Goal: Task Accomplishment & Management: Manage account settings

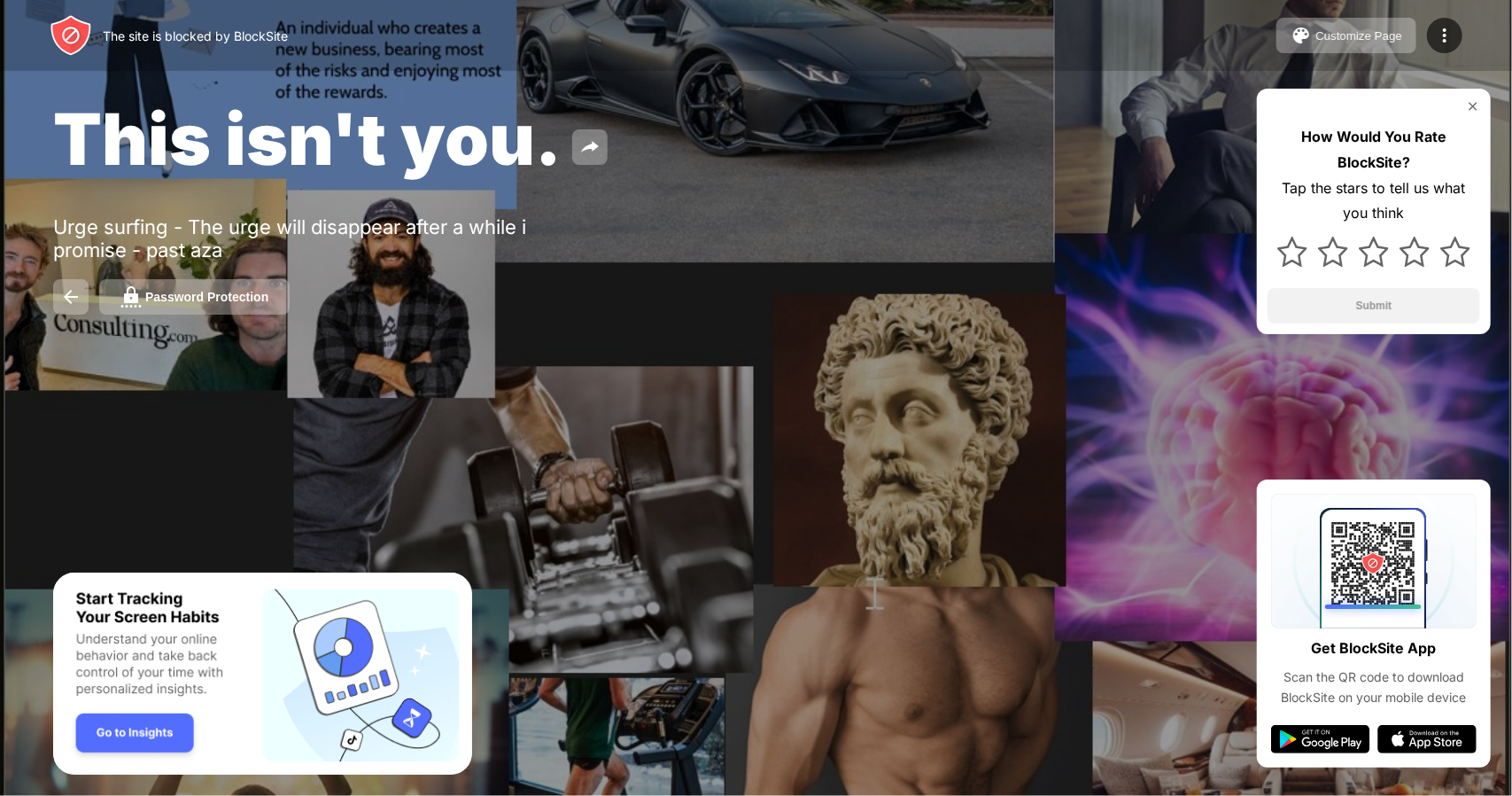
click at [117, 730] on img "Banner Message" at bounding box center [261, 673] width 418 height 203
